Goal: Information Seeking & Learning: Learn about a topic

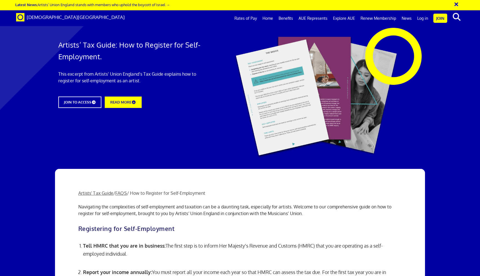
scroll to position [553, 0]
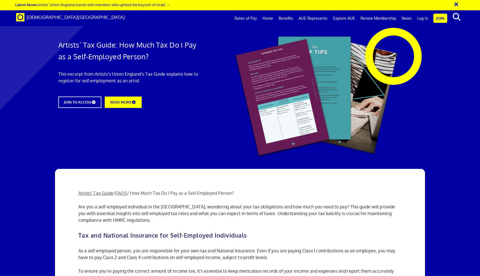
scroll to position [678, 0]
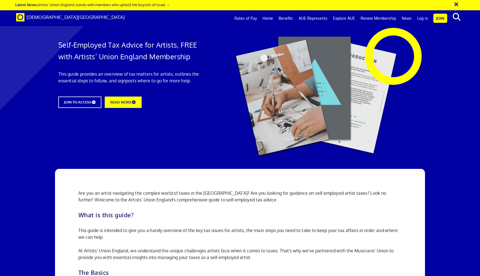
scroll to position [464, 0]
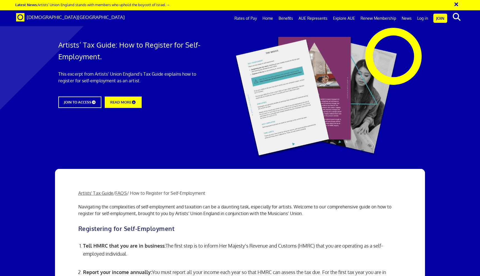
scroll to position [155, 0]
